Goal: Transaction & Acquisition: Subscribe to service/newsletter

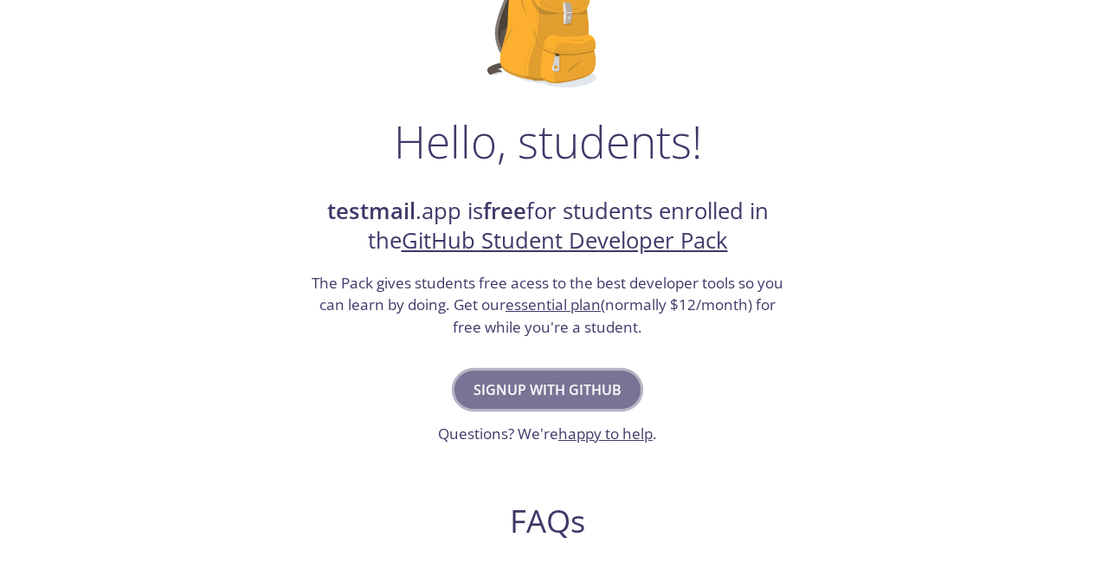
drag, startPoint x: 0, startPoint y: 0, endPoint x: 534, endPoint y: 384, distance: 657.8
click at [534, 384] on span "Signup with GitHub" at bounding box center [548, 390] width 148 height 24
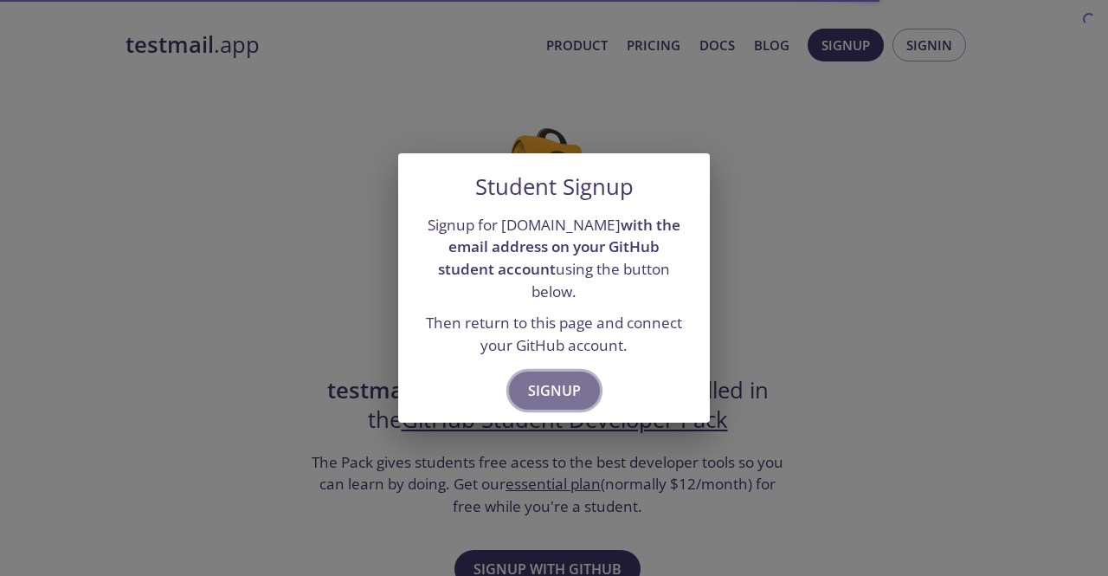
click at [548, 391] on span "Signup" at bounding box center [554, 390] width 53 height 24
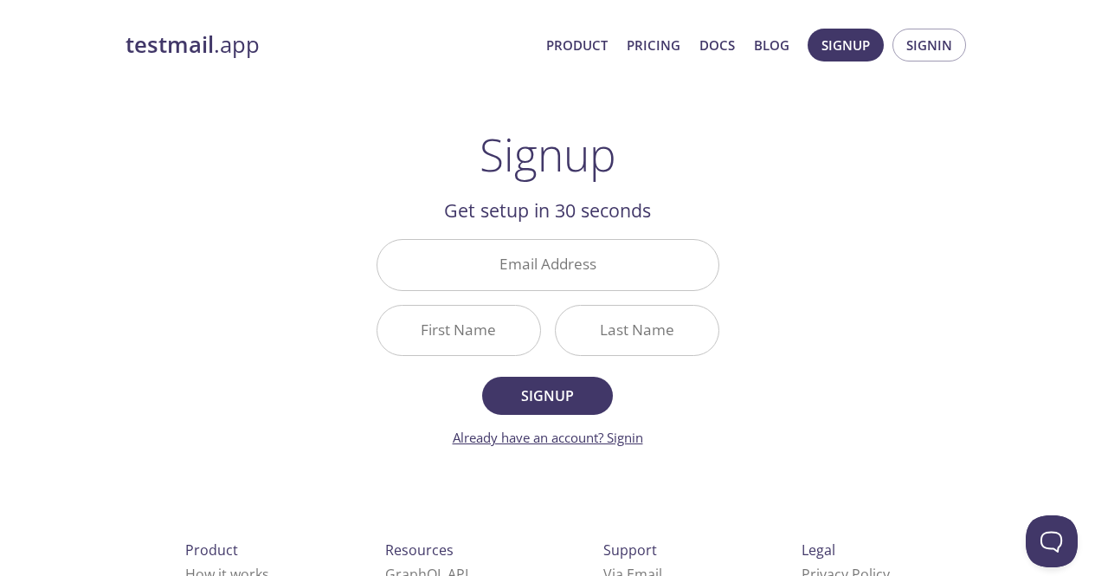
click at [623, 439] on link "Already have an account? Signin" at bounding box center [548, 437] width 191 height 17
